Goal: Transaction & Acquisition: Purchase product/service

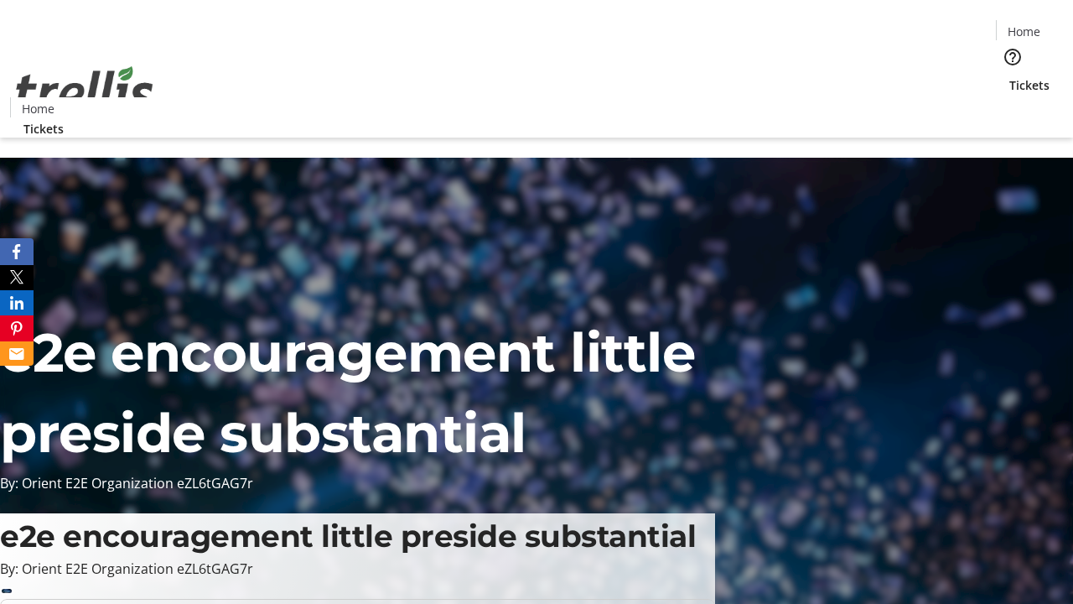
click at [1009, 76] on span "Tickets" at bounding box center [1029, 85] width 40 height 18
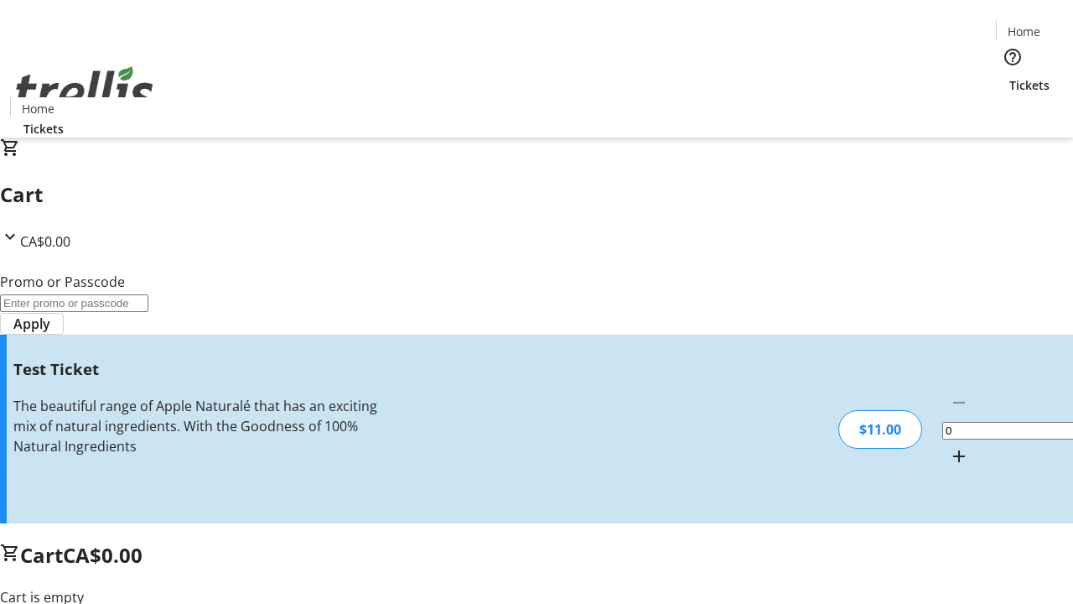
click at [949, 446] on mat-icon "Increment by one" at bounding box center [959, 456] width 20 height 20
type input "1"
type input "UNLOCK"
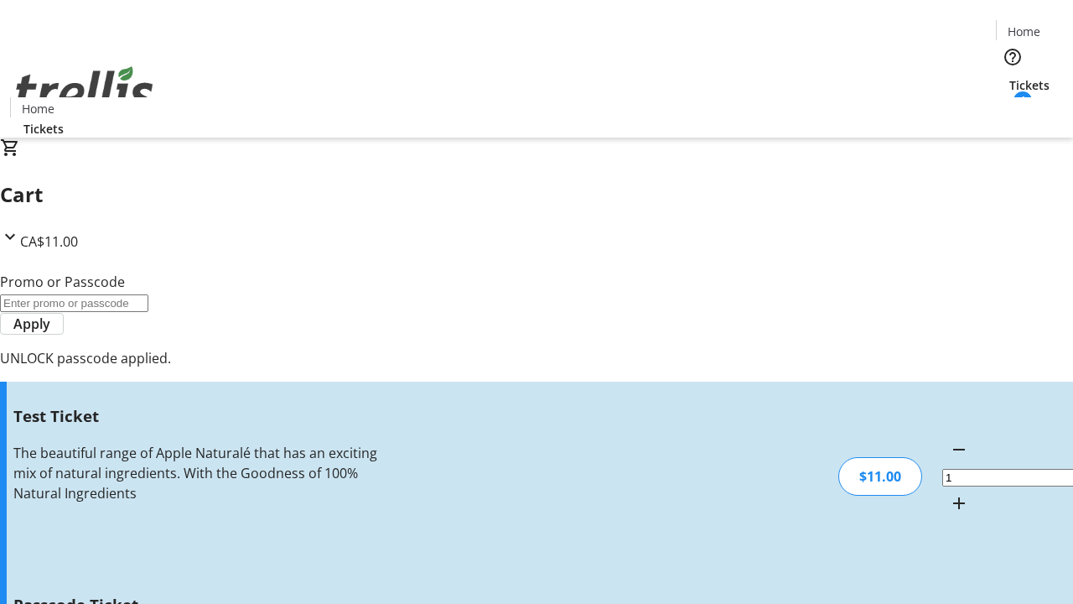
type input "5"
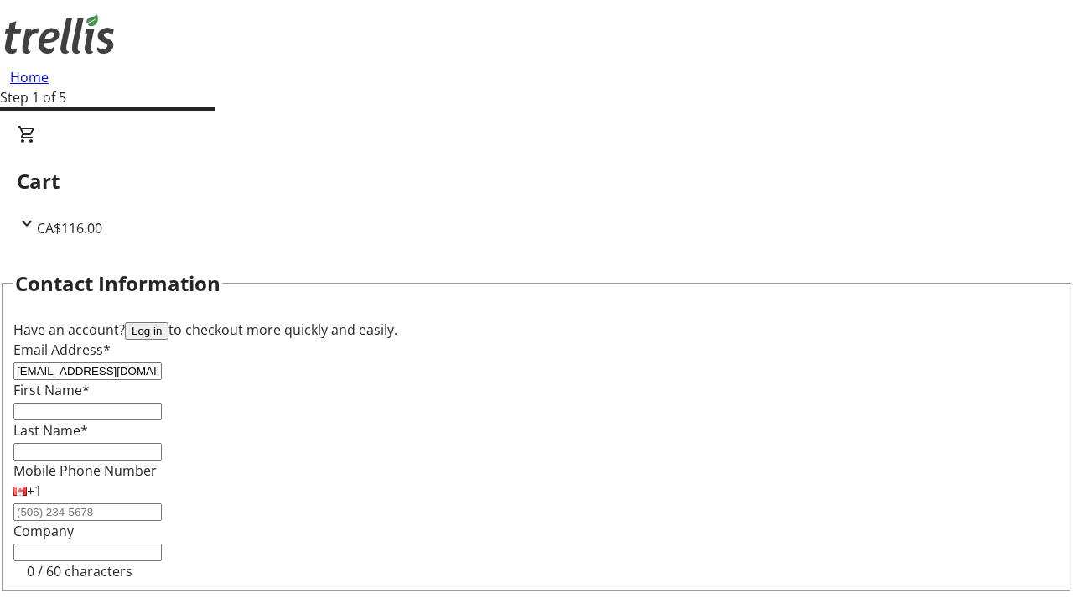
type input "[EMAIL_ADDRESS][DOMAIN_NAME]"
type input "Dolly"
type input "Leuschke"
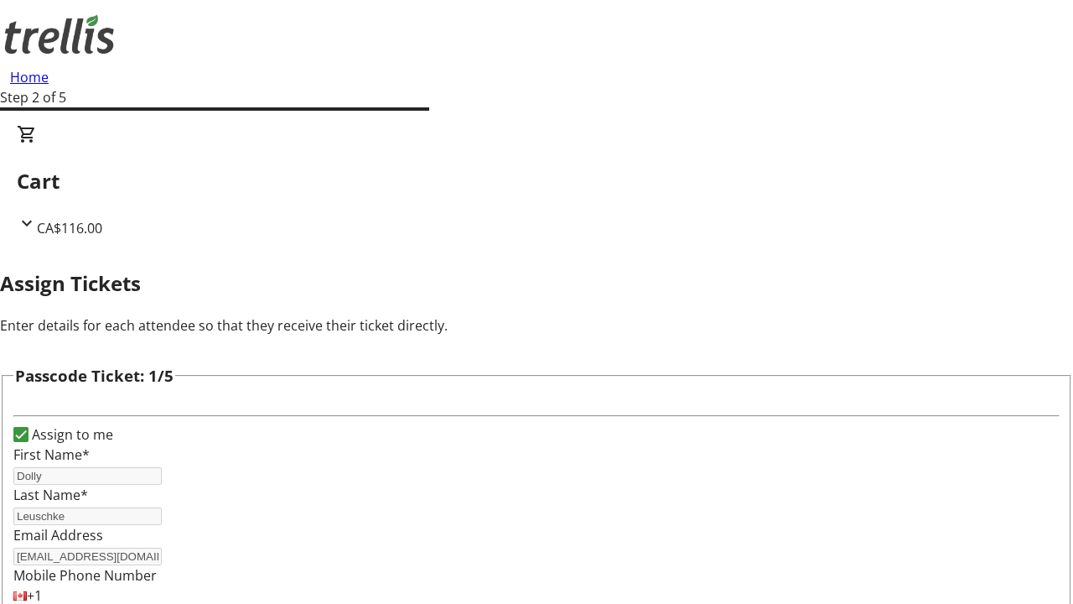
type input "[PERSON_NAME]"
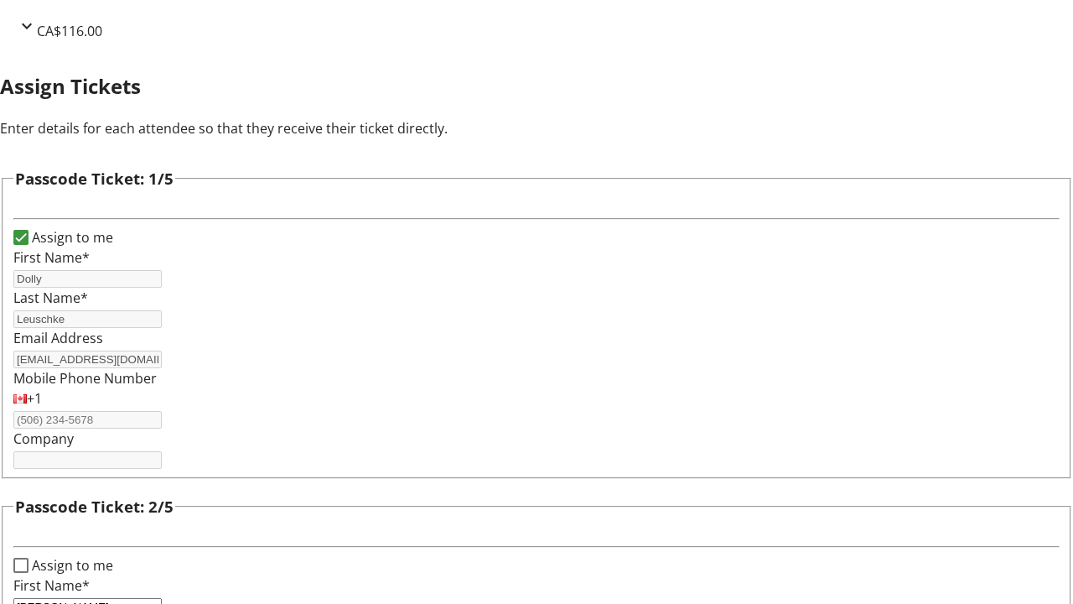
type input "Mosciski"
type input "[PERSON_NAME]"
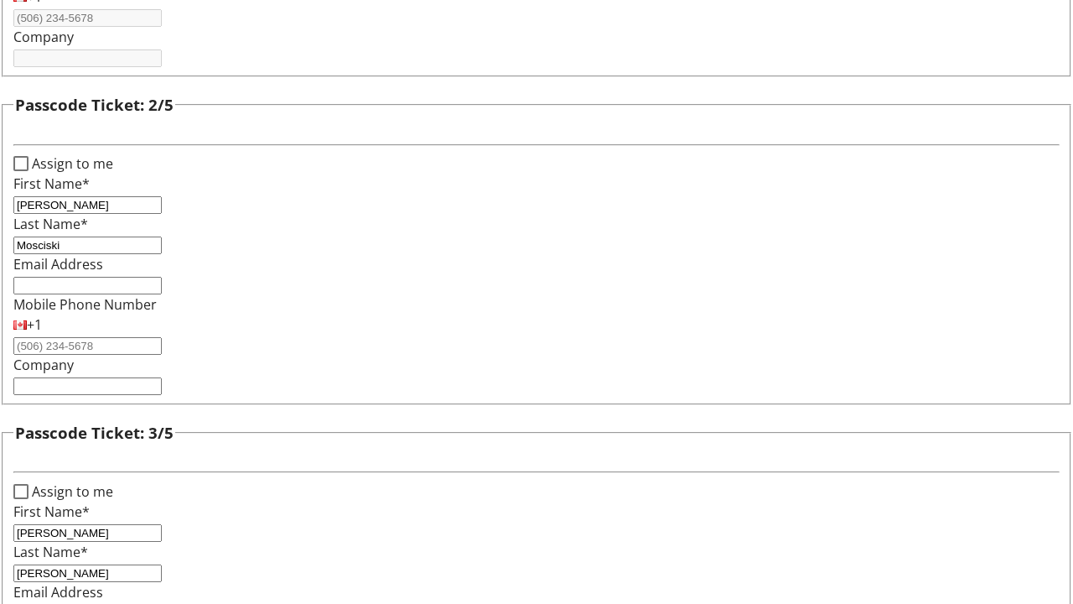
type input "[PERSON_NAME]"
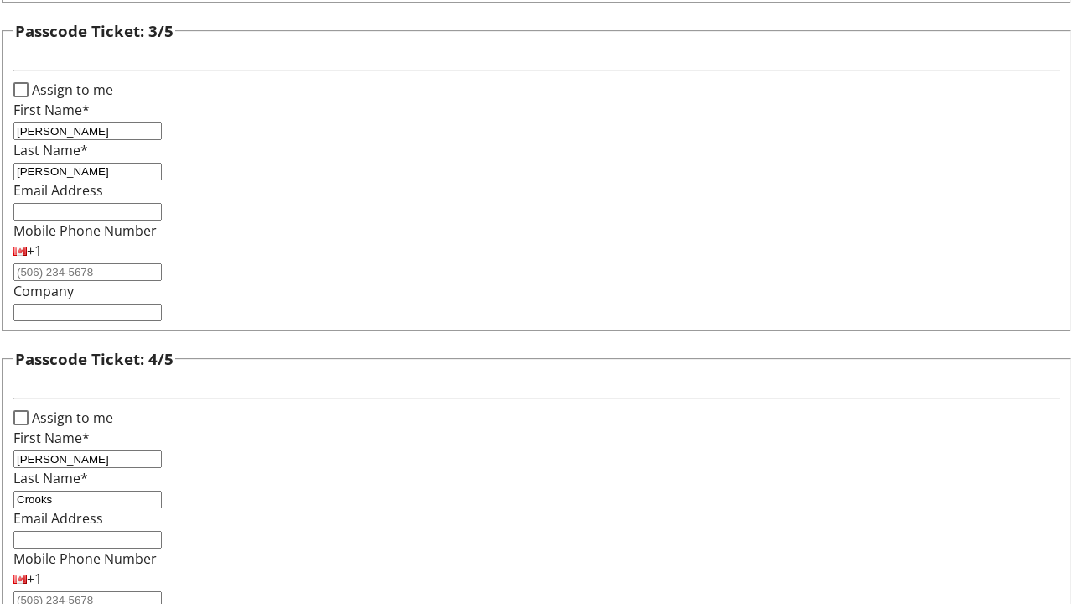
type input "Crooks"
checkbox input "true"
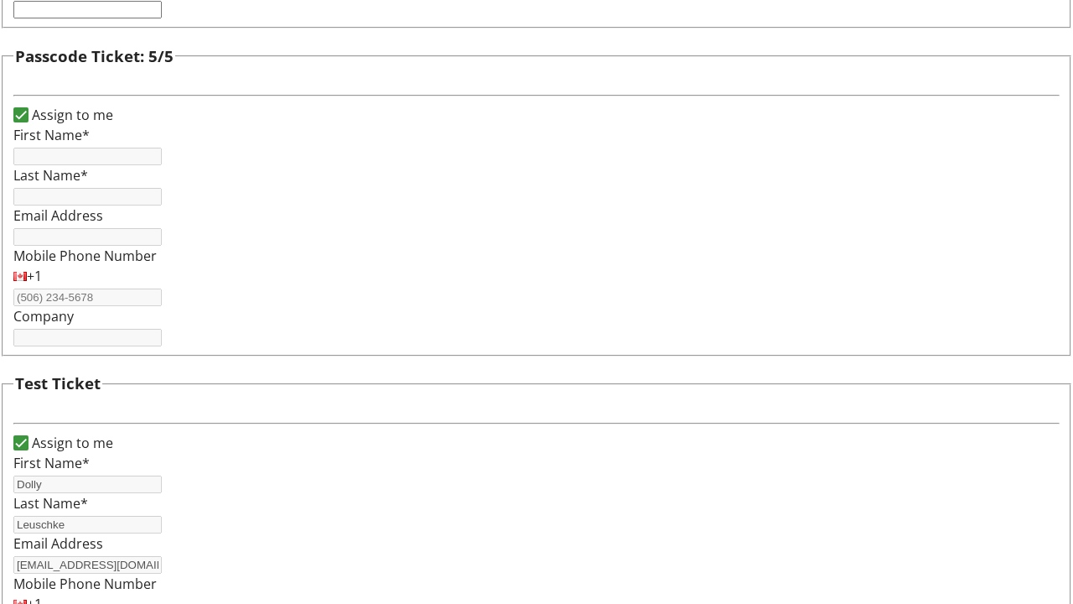
type input "Dolly"
type input "Leuschke"
type input "[EMAIL_ADDRESS][DOMAIN_NAME]"
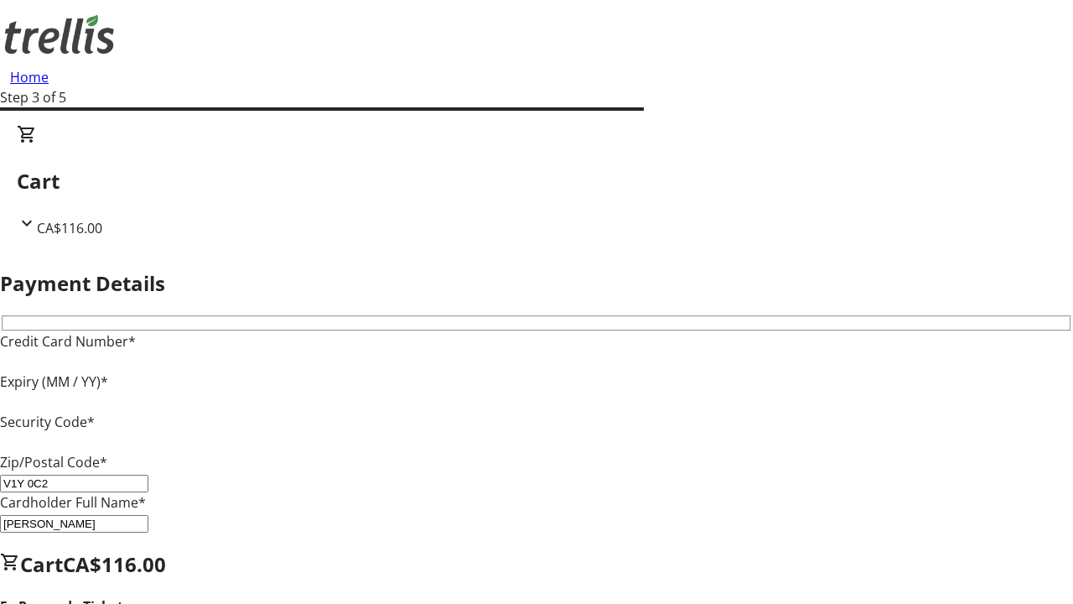
type input "V1Y 0C2"
